Goal: Task Accomplishment & Management: Use online tool/utility

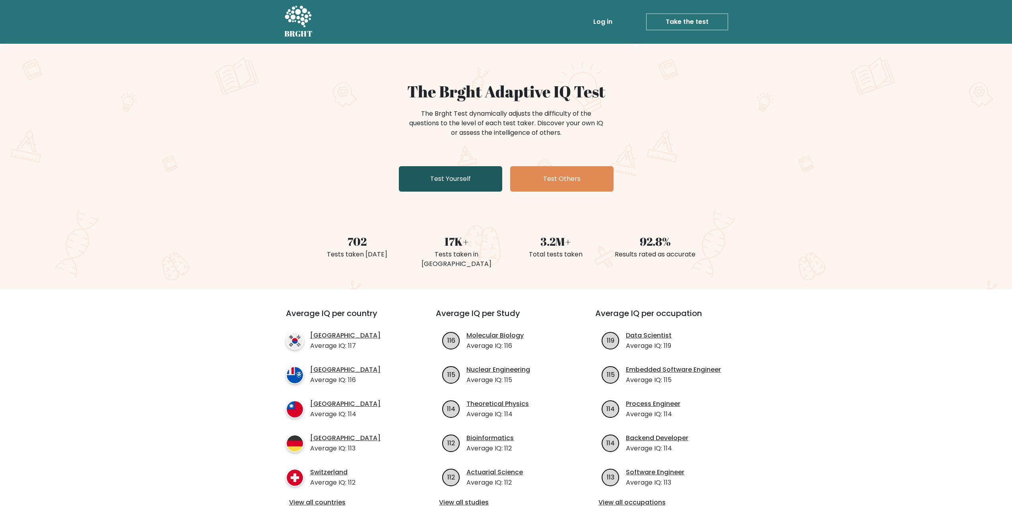
click at [427, 176] on link "Test Yourself" at bounding box center [450, 178] width 103 height 25
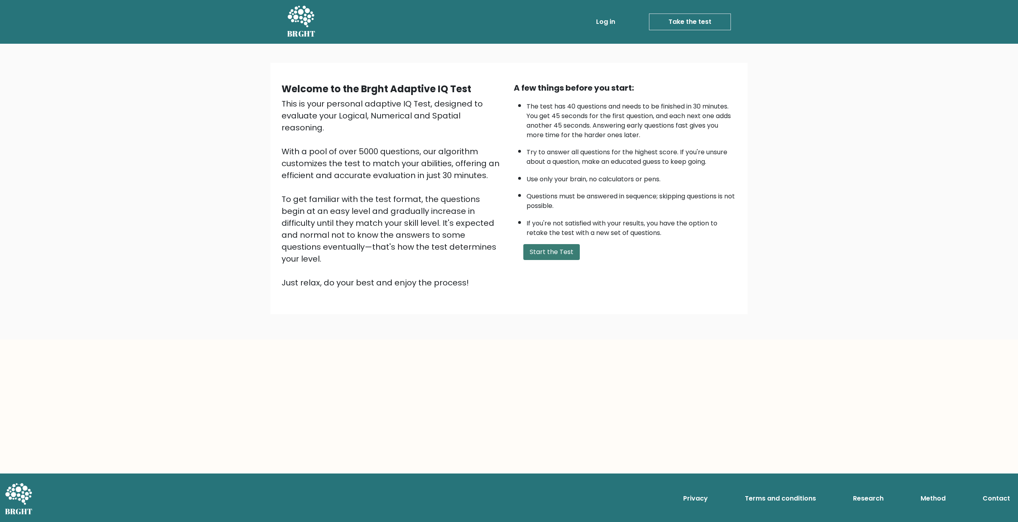
click at [534, 247] on button "Start the Test" at bounding box center [551, 252] width 56 height 16
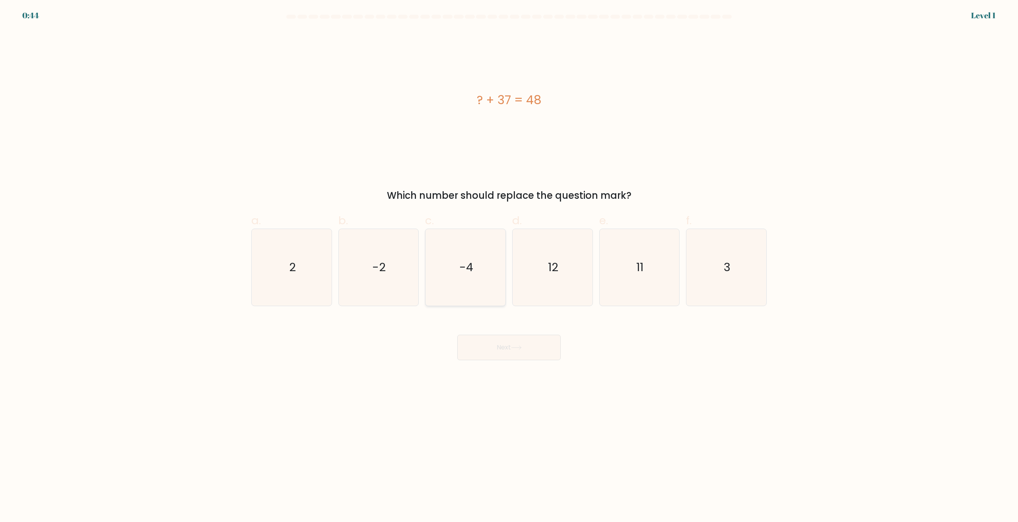
click at [451, 264] on icon "-4" at bounding box center [465, 267] width 77 height 77
click at [509, 264] on input "c. -4" at bounding box center [509, 263] width 0 height 5
radio input "true"
click at [464, 339] on button "Next" at bounding box center [508, 347] width 103 height 25
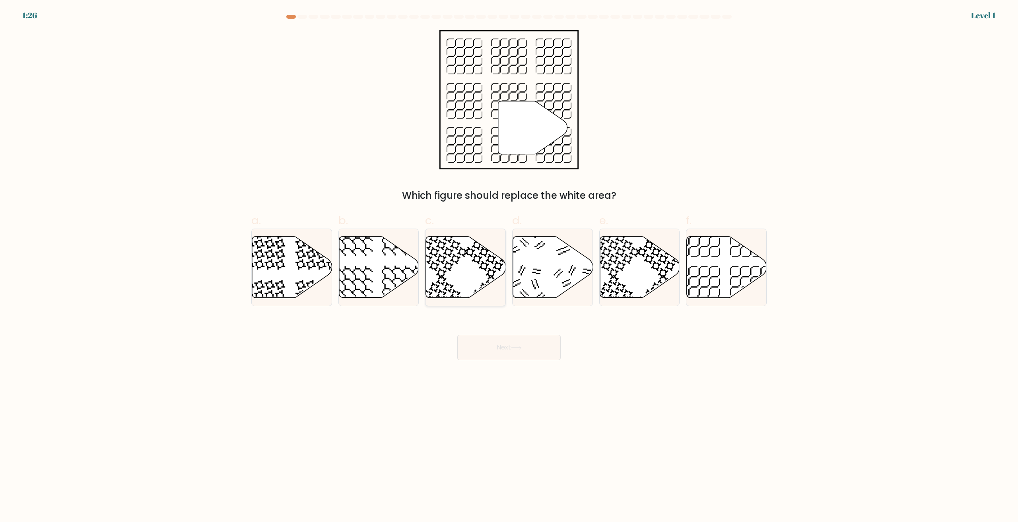
click at [460, 286] on icon at bounding box center [466, 267] width 80 height 61
click at [509, 266] on input "c." at bounding box center [509, 263] width 0 height 5
radio input "true"
click at [603, 517] on body "1:25 Level 1" at bounding box center [509, 261] width 1018 height 522
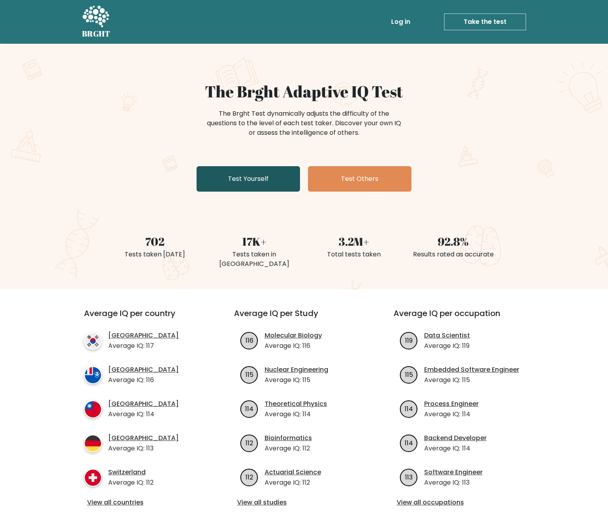
click at [254, 179] on link "Test Yourself" at bounding box center [247, 178] width 103 height 25
